Goal: Task Accomplishment & Management: Manage account settings

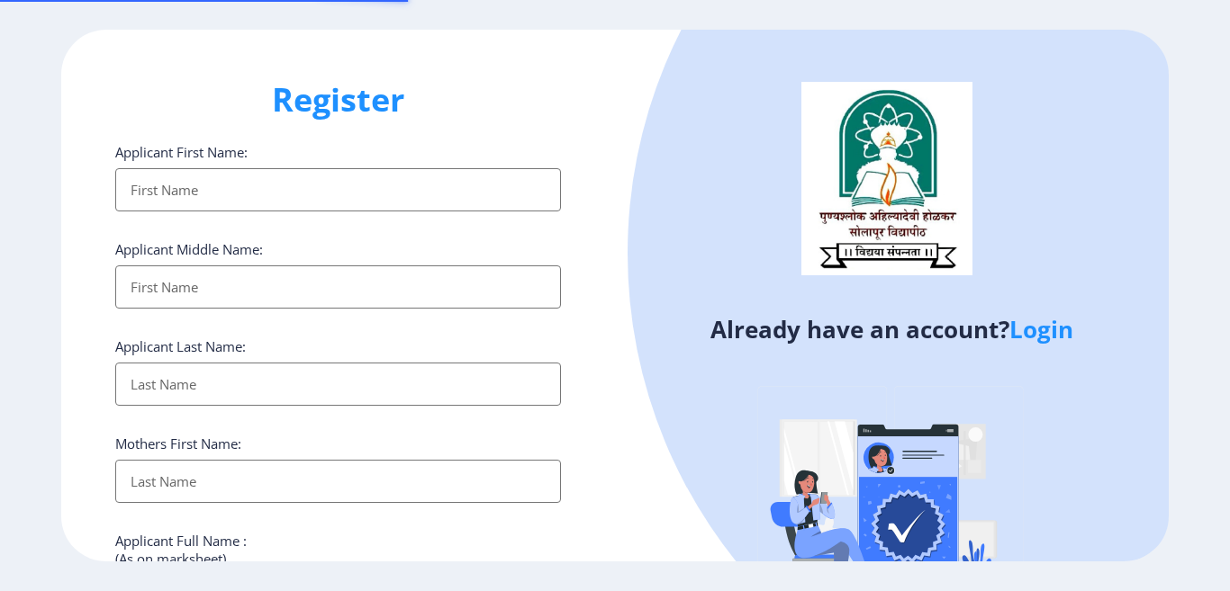
select select
click at [1063, 327] on link "Login" at bounding box center [1041, 329] width 64 height 32
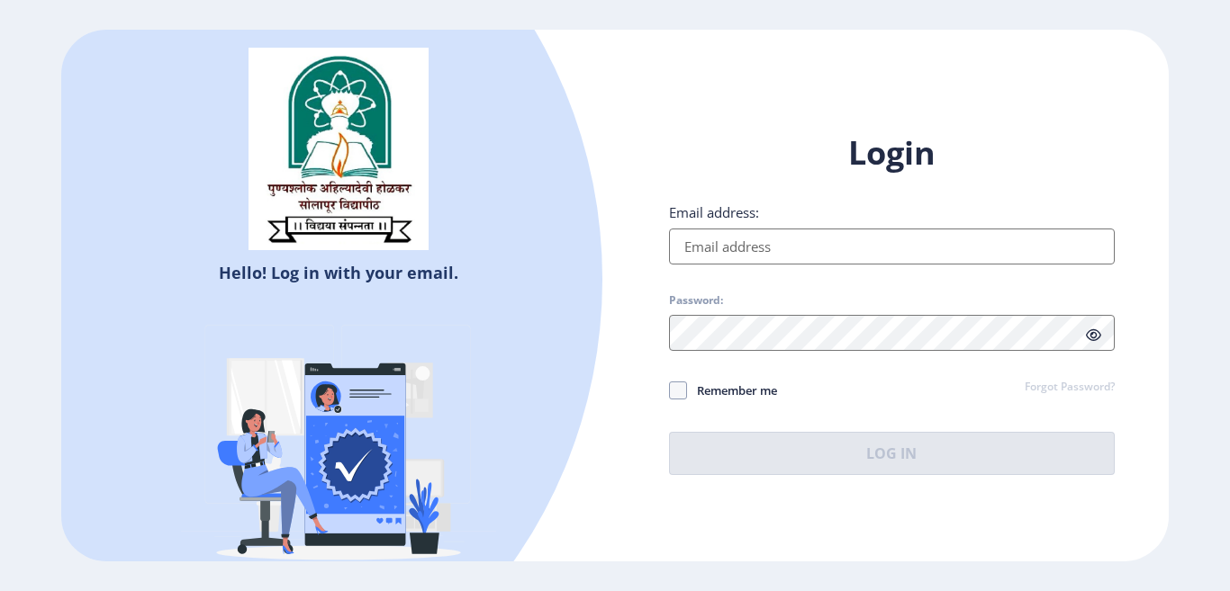
click at [742, 244] on input "Email address:" at bounding box center [892, 247] width 446 height 36
type input "[EMAIL_ADDRESS][DOMAIN_NAME]"
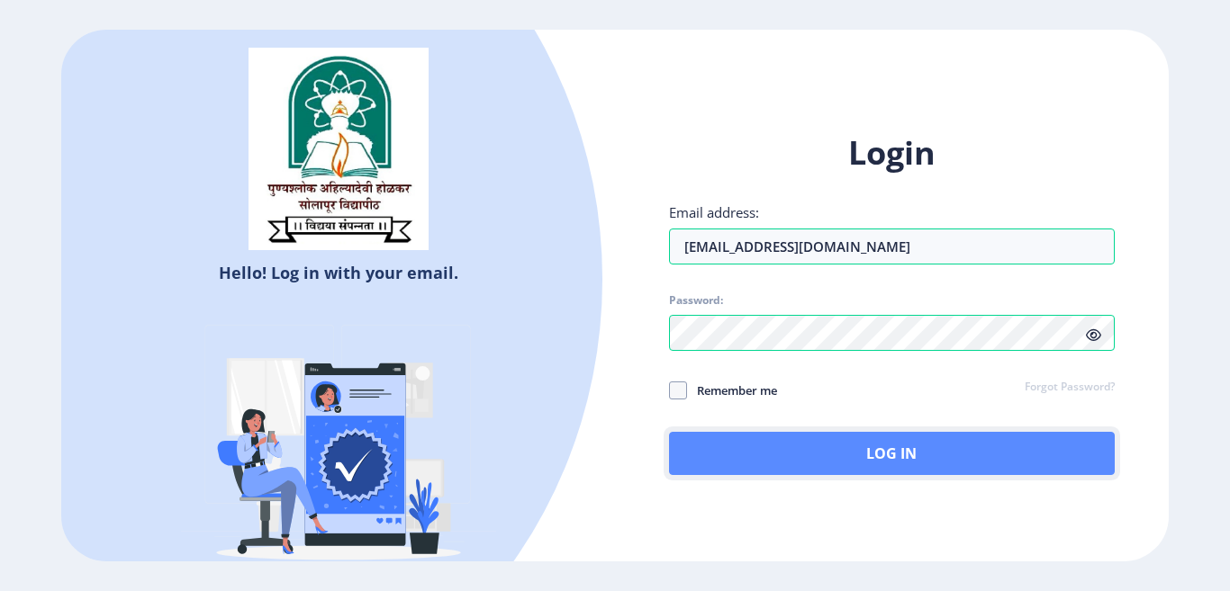
click at [815, 453] on button "Log In" at bounding box center [892, 453] width 446 height 43
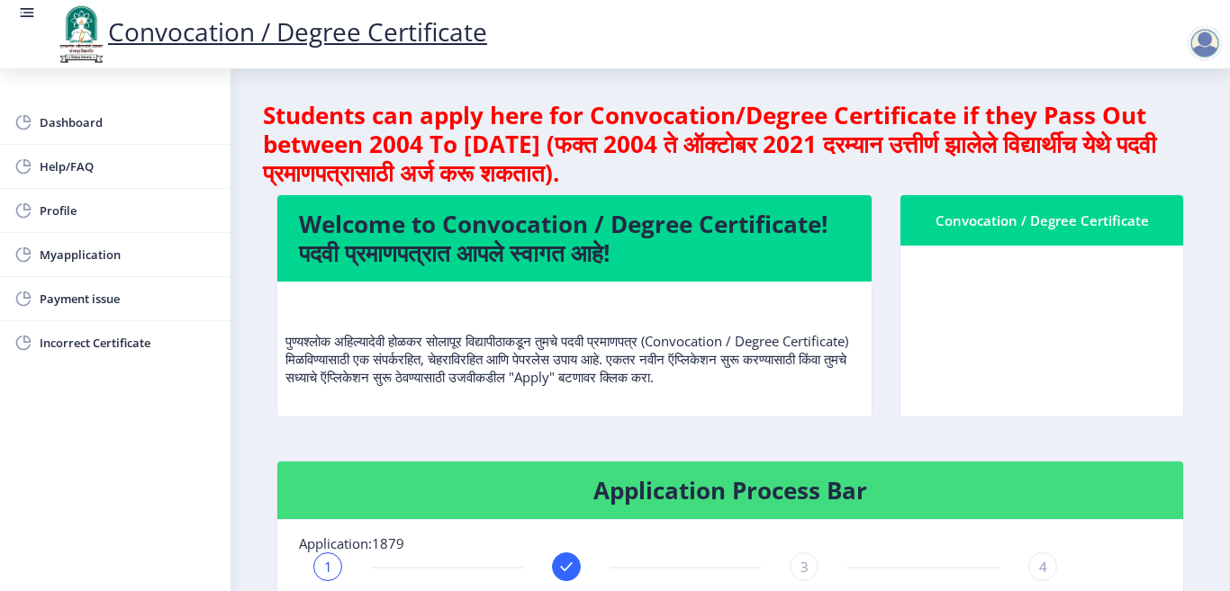
scroll to position [90, 0]
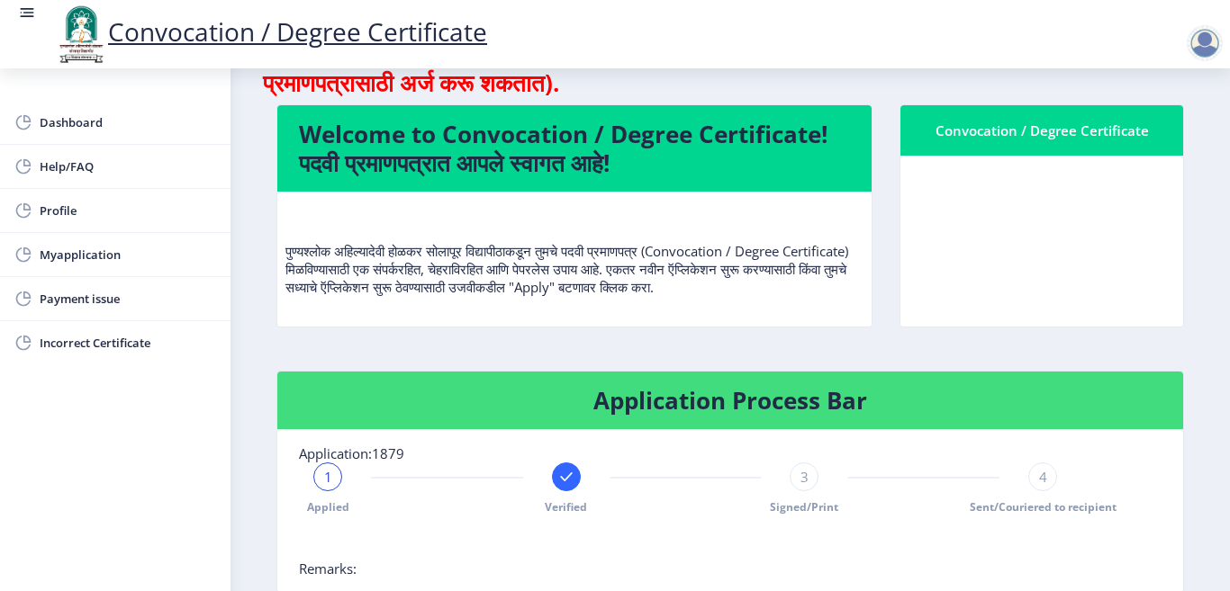
click at [1005, 180] on nb-card-body at bounding box center [1041, 241] width 283 height 171
click at [976, 134] on div "Convocation / Degree Certificate" at bounding box center [1041, 131] width 239 height 22
click at [609, 259] on p "पुण्यश्लोक अहिल्यादेवी होळकर सोलापूर विद्यापीठाकडून तुमचे पदवी प्रमाणपत्र (Conv…" at bounding box center [574, 251] width 578 height 90
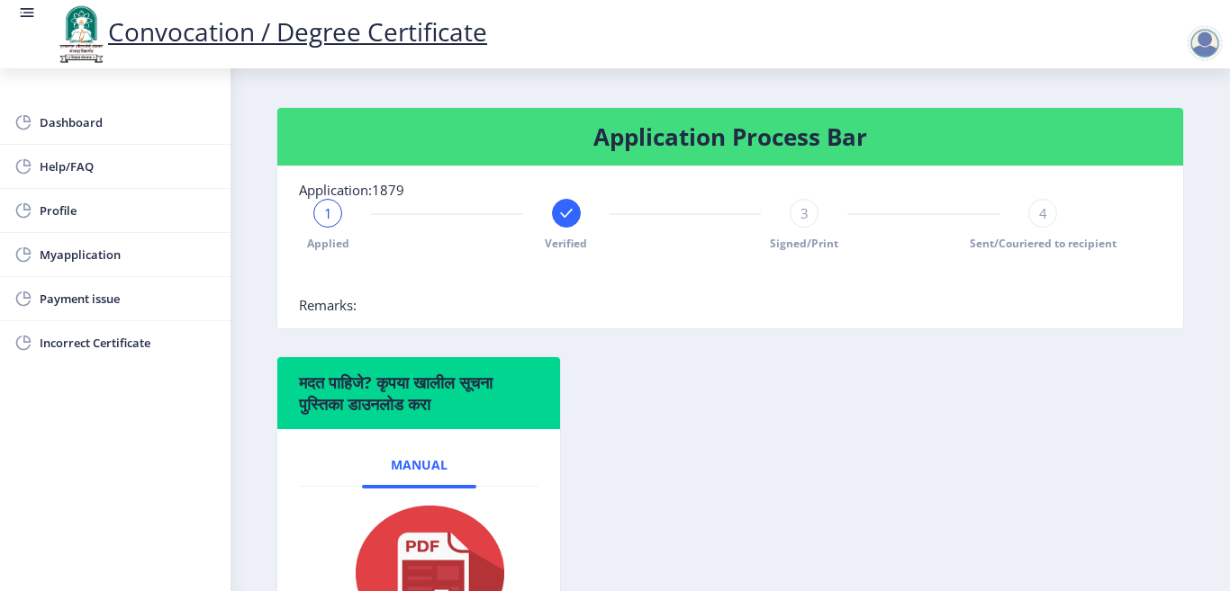
scroll to position [360, 0]
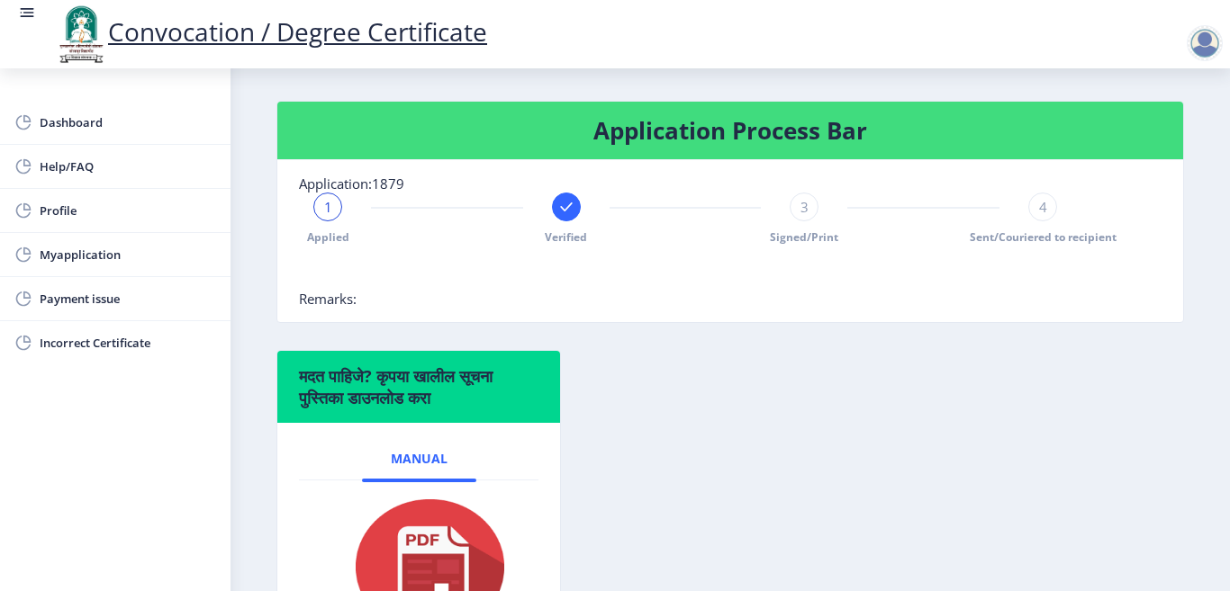
click at [784, 245] on span "Signed/Print" at bounding box center [804, 237] width 68 height 15
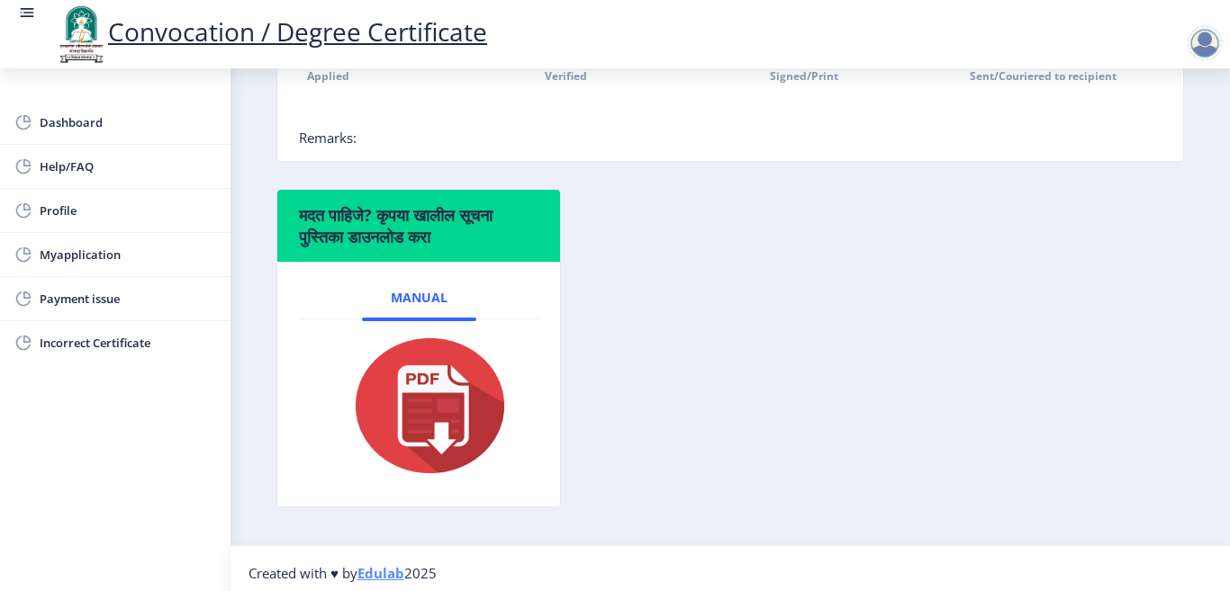
scroll to position [540, 0]
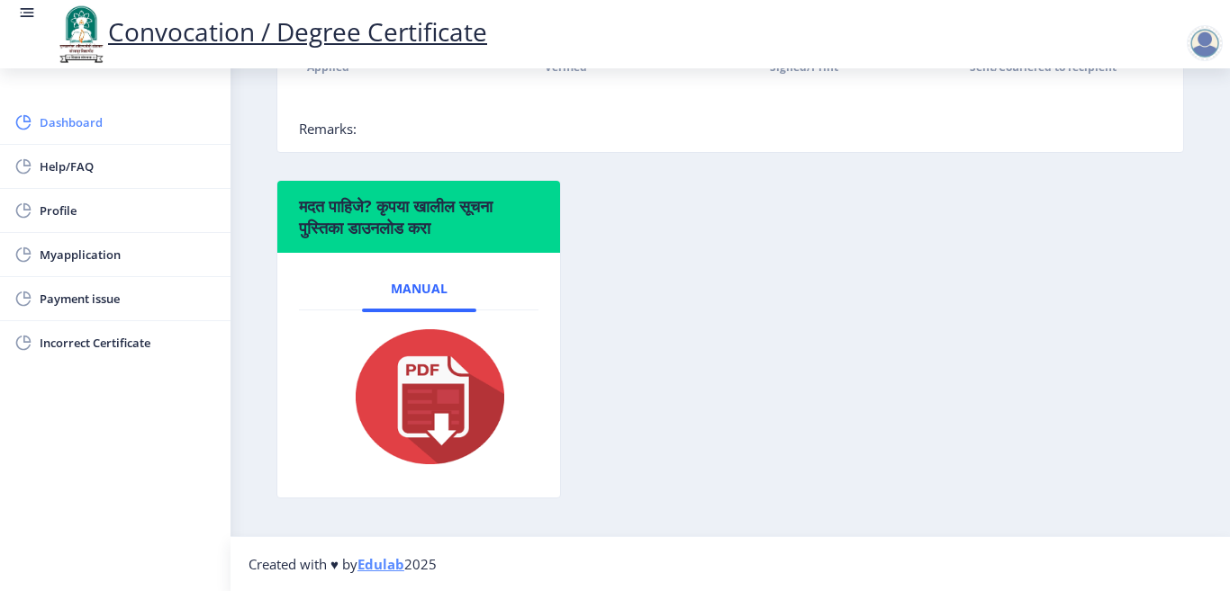
click at [39, 108] on link "Dashboard" at bounding box center [115, 122] width 230 height 43
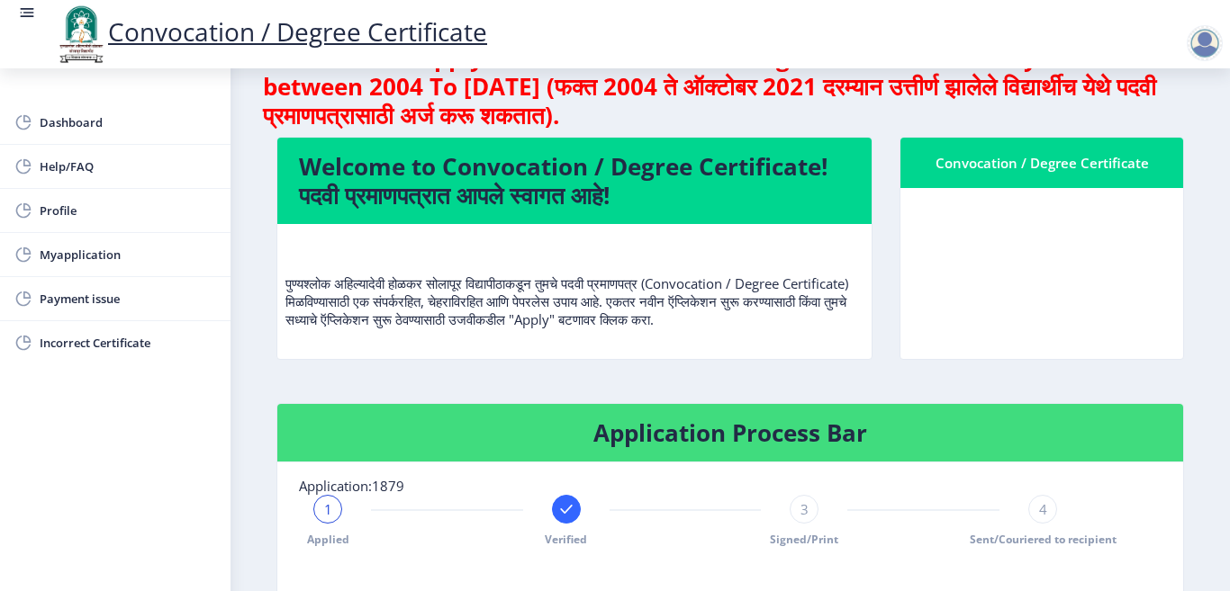
scroll to position [90, 0]
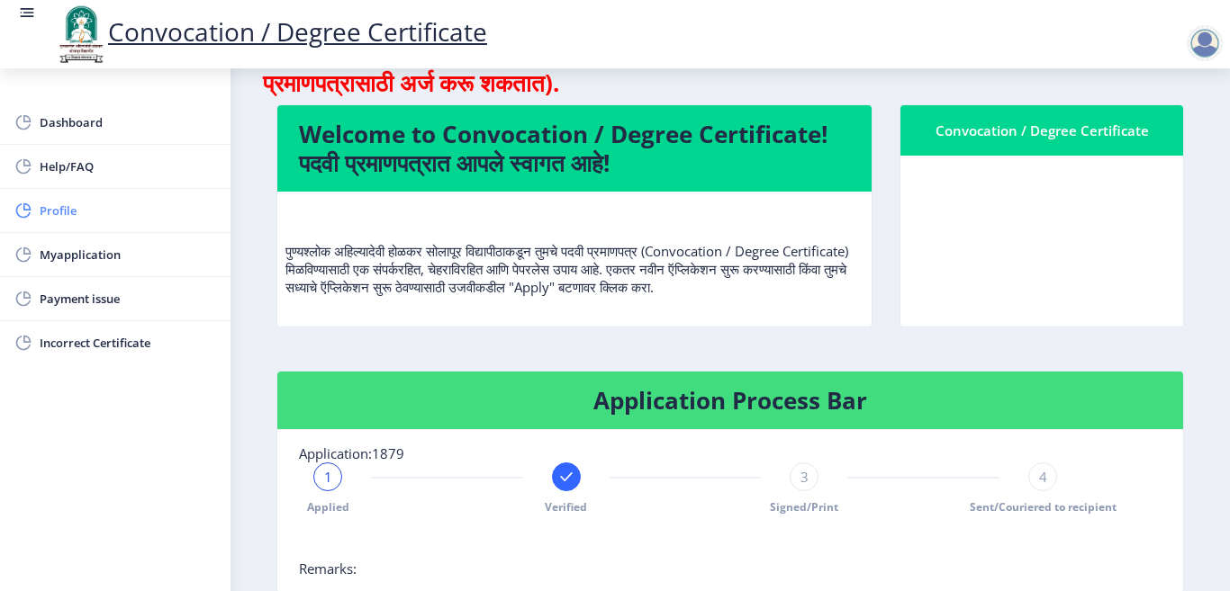
click at [80, 218] on span "Profile" at bounding box center [128, 211] width 176 height 22
select select
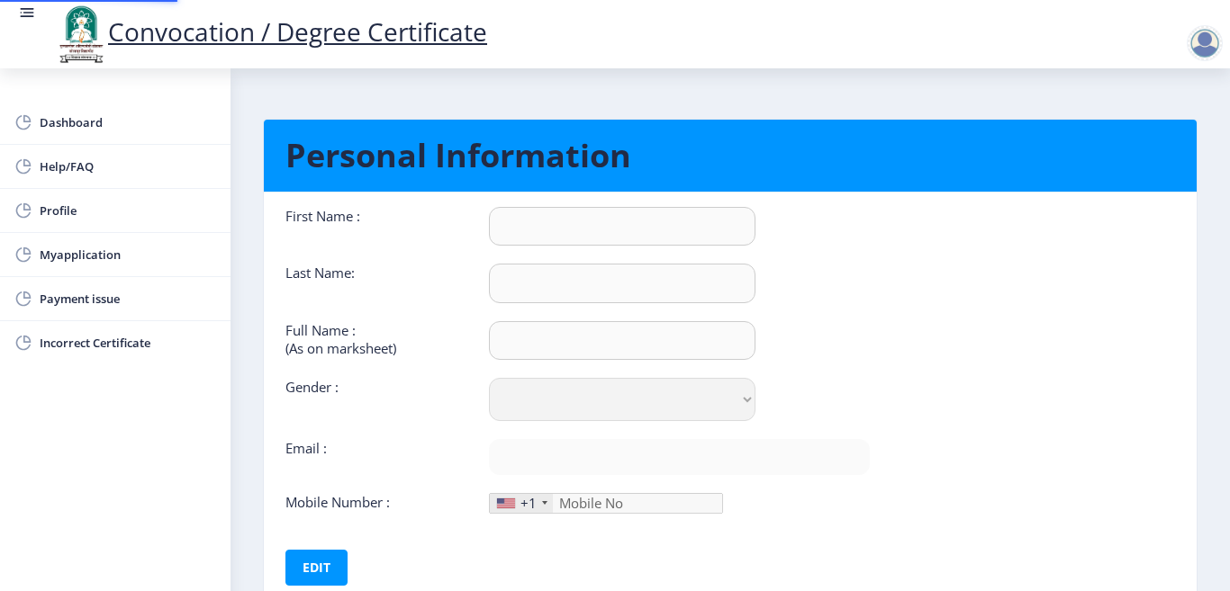
type input "[PERSON_NAME]"
type input "Mali"
type input "Mali [PERSON_NAME]"
select select "[DEMOGRAPHIC_DATA]"
type input "[EMAIL_ADDRESS][DOMAIN_NAME]"
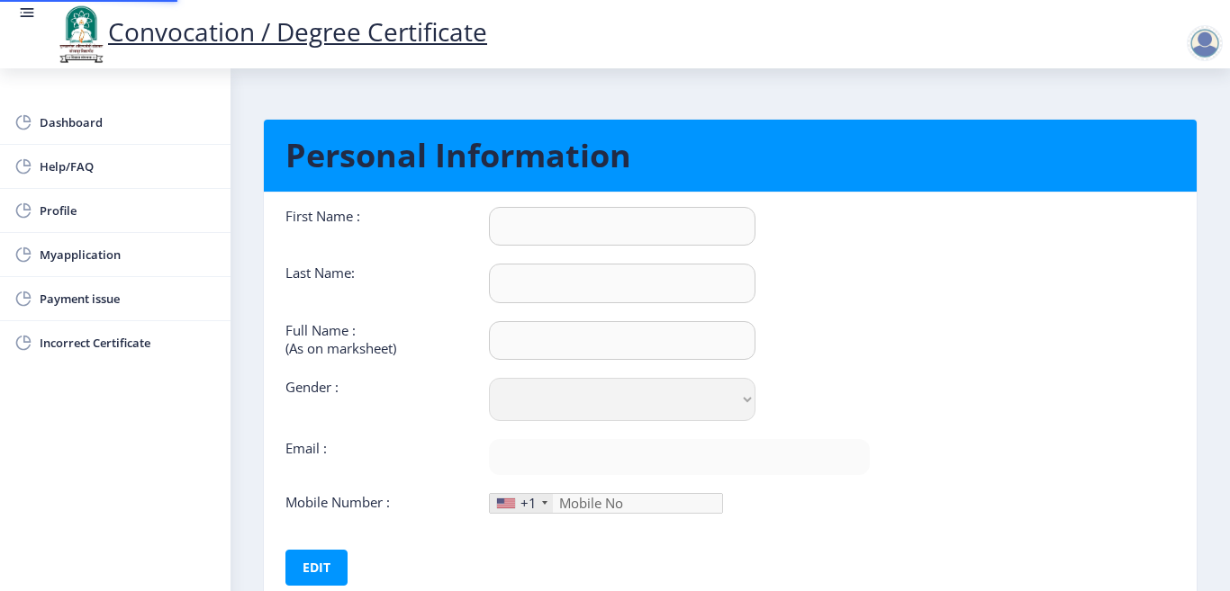
type input "9975928350"
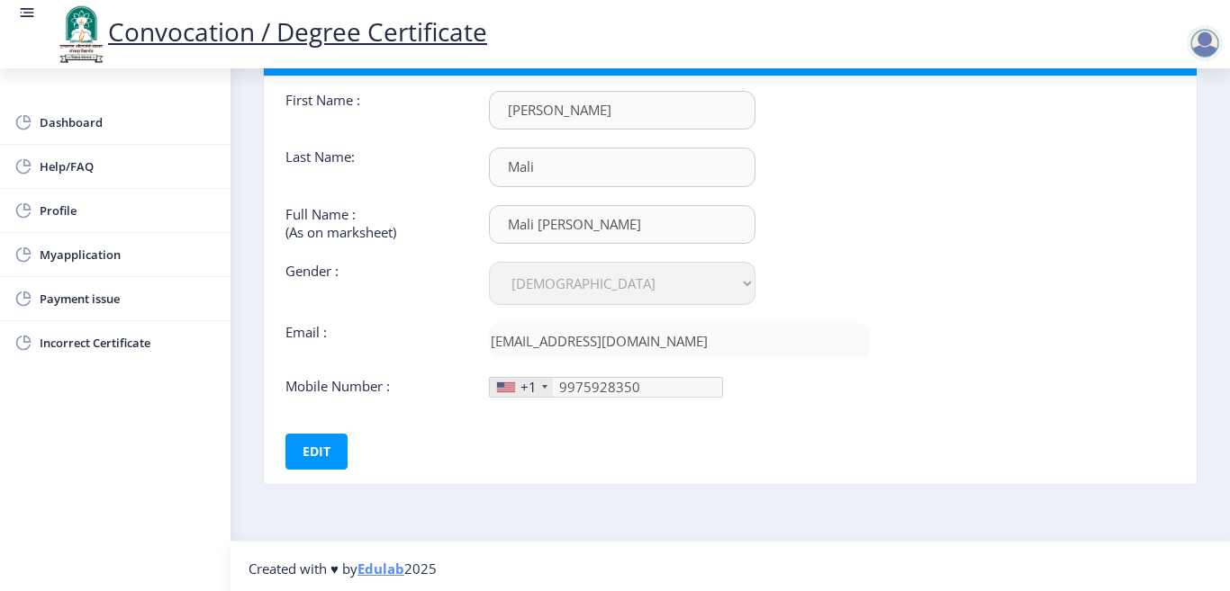
scroll to position [121, 0]
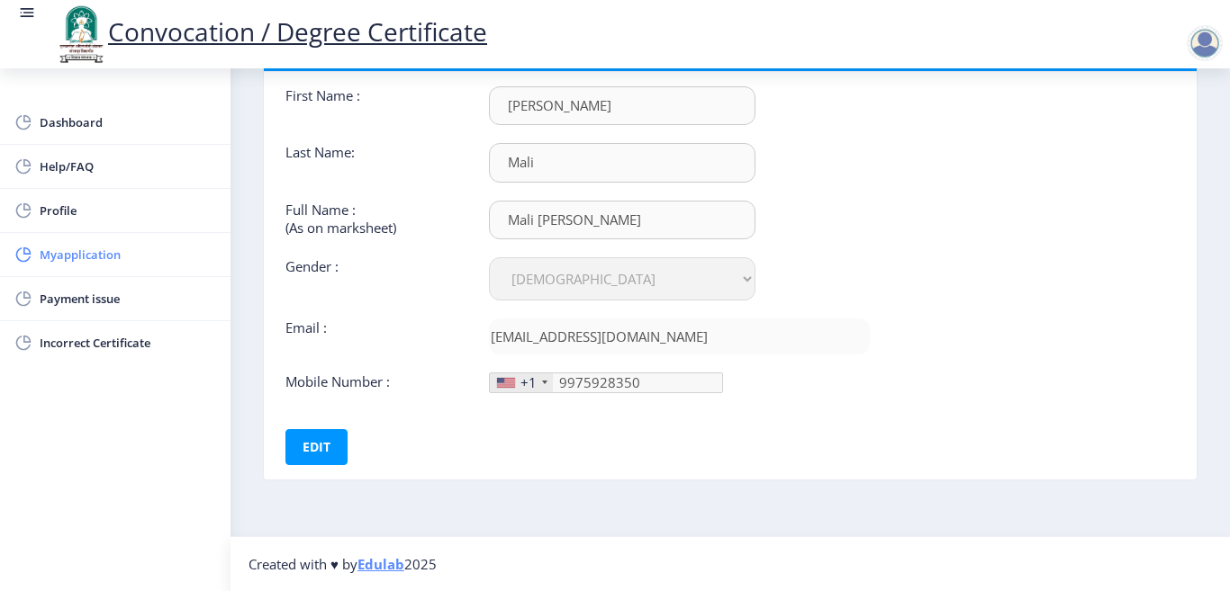
click at [81, 257] on span "Myapplication" at bounding box center [128, 255] width 176 height 22
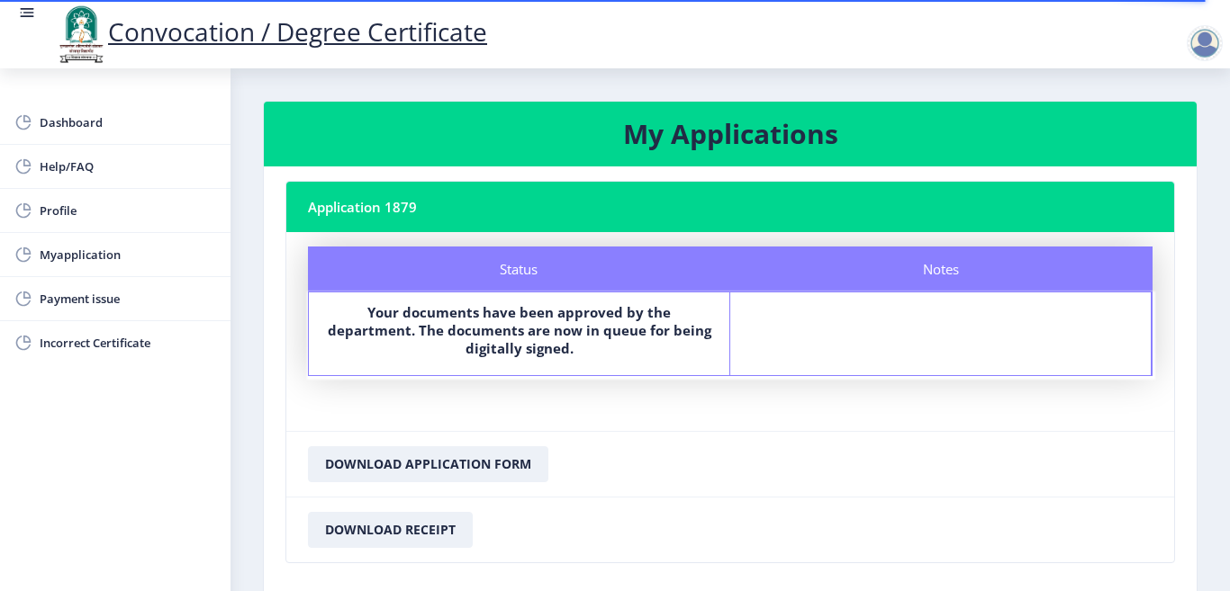
click at [1208, 34] on div at bounding box center [1204, 43] width 36 height 36
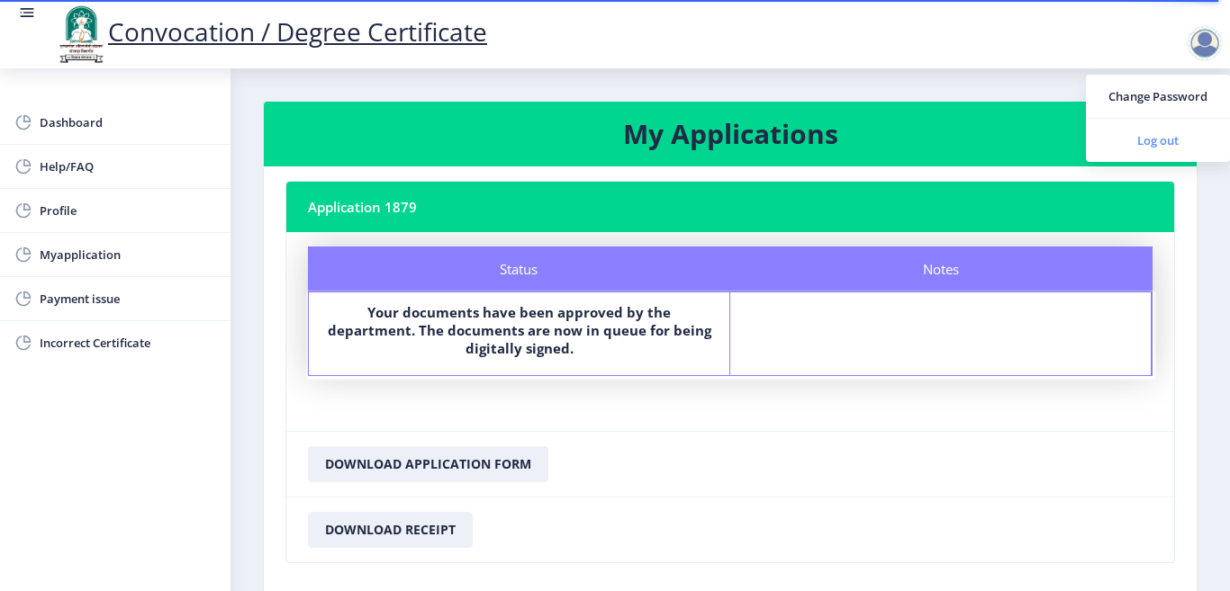
click at [1158, 137] on span "Log out" at bounding box center [1157, 141] width 115 height 22
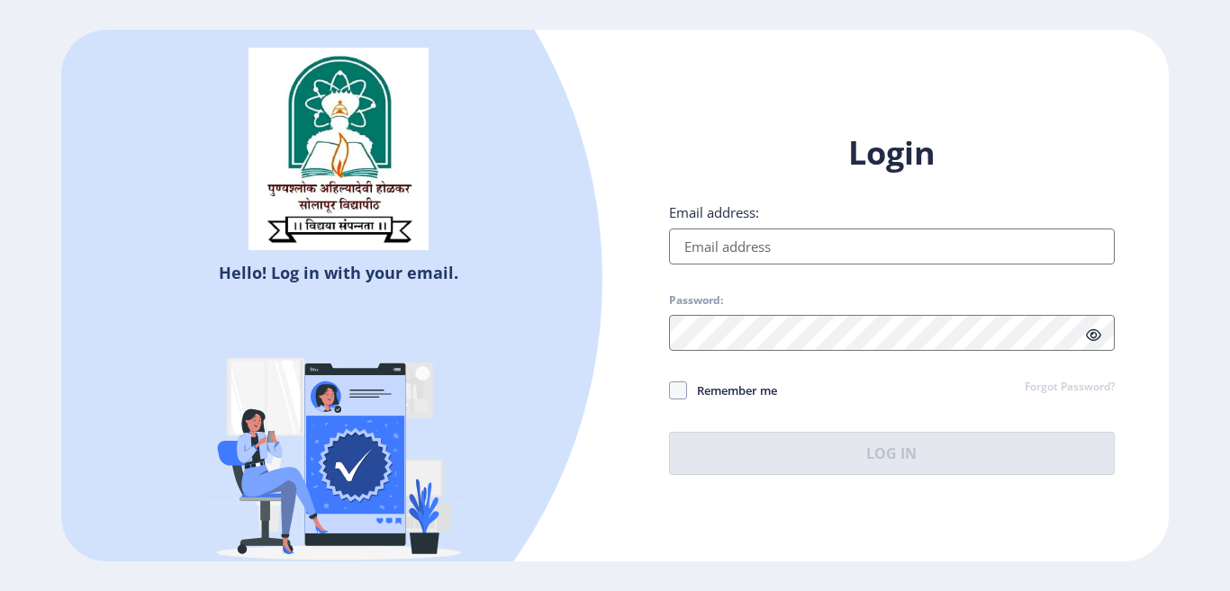
click at [761, 234] on input "Email address:" at bounding box center [892, 247] width 446 height 36
type input "[EMAIL_ADDRESS][DOMAIN_NAME]"
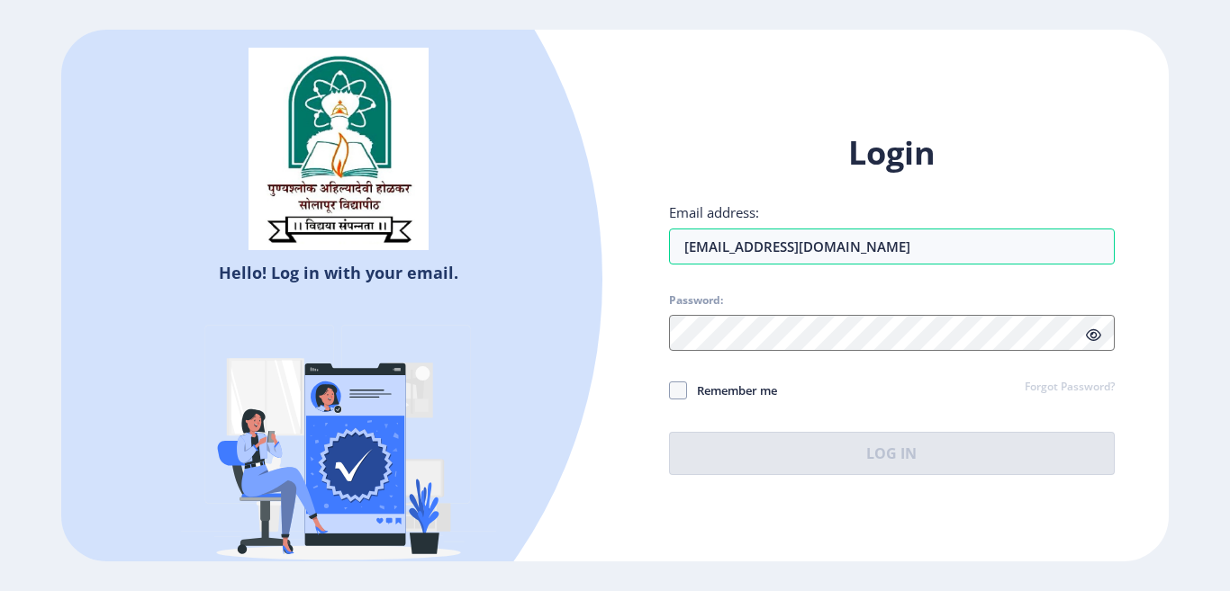
click at [804, 311] on span "Password:" at bounding box center [892, 304] width 446 height 22
